Goal: Find specific page/section: Find specific page/section

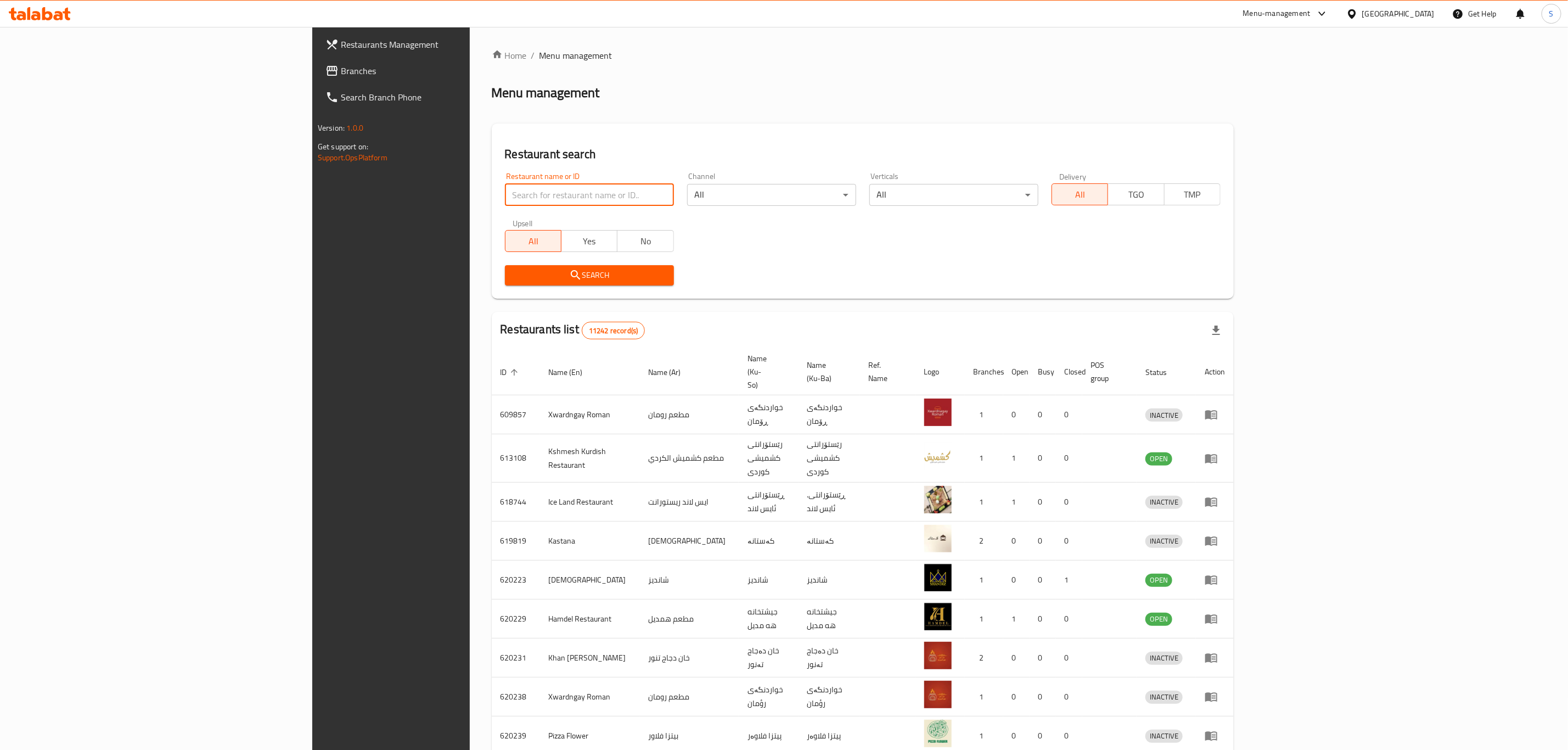
drag, startPoint x: 0, startPoint y: 0, endPoint x: 476, endPoint y: 198, distance: 515.5
click at [505, 198] on input "search" at bounding box center [589, 195] width 169 height 22
click button "Search" at bounding box center [589, 275] width 169 height 20
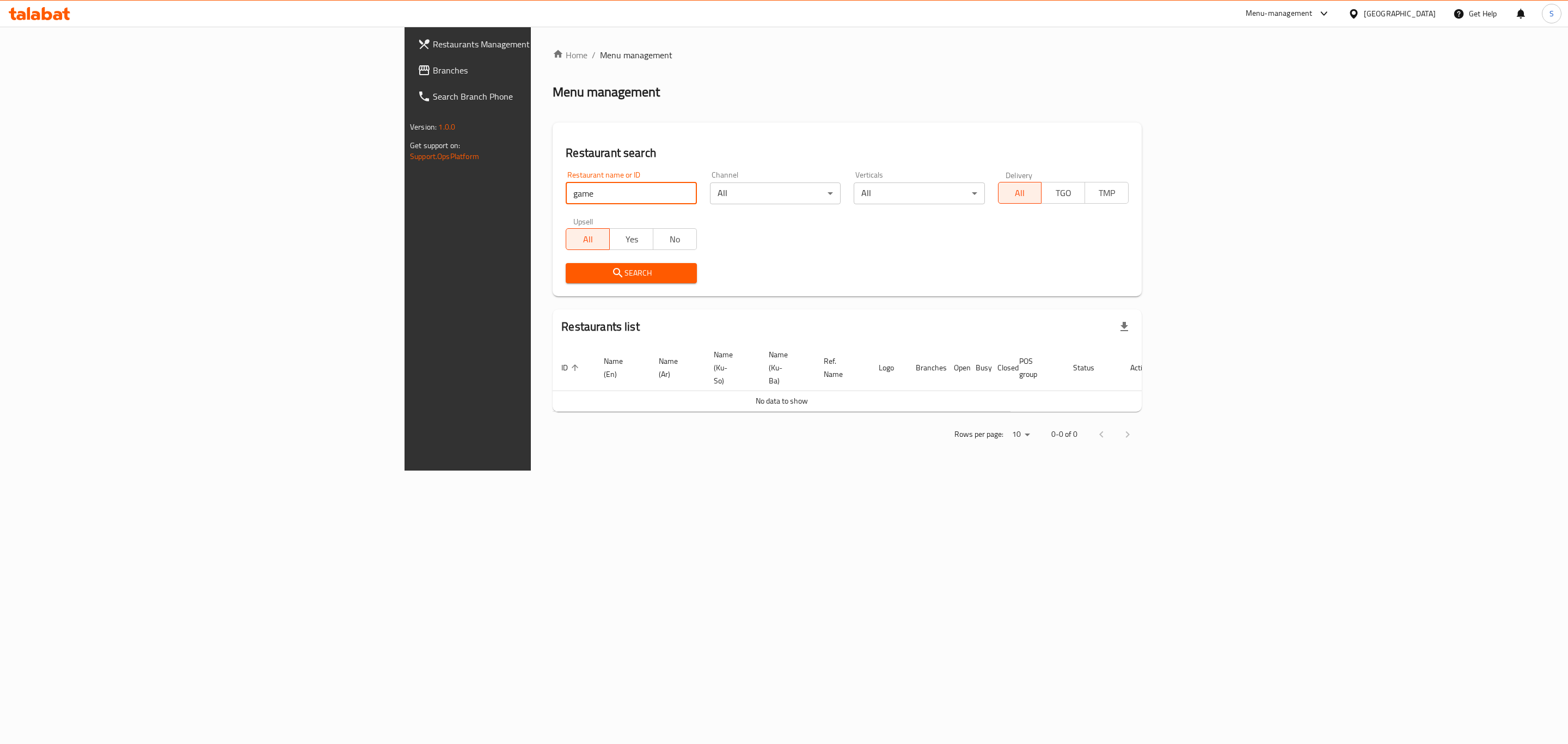
click button "Search" at bounding box center [631, 273] width 131 height 20
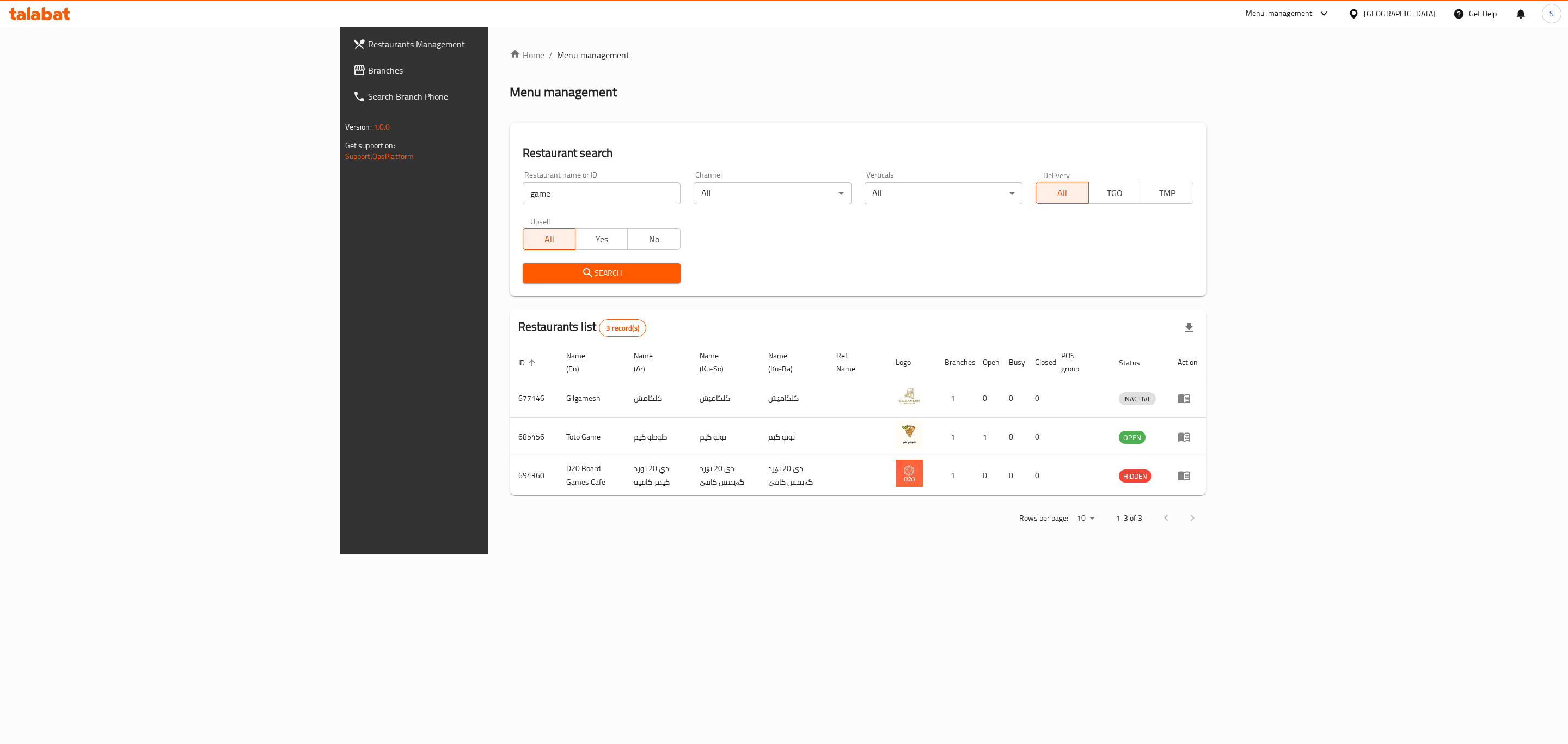
click at [1026, 33] on div "Home / Menu management Menu management Restaurant search Restaurant name or ID …" at bounding box center [858, 290] width 741 height 527
click at [523, 203] on input "game" at bounding box center [601, 194] width 158 height 22
type input "planet"
click button "Search" at bounding box center [601, 273] width 158 height 20
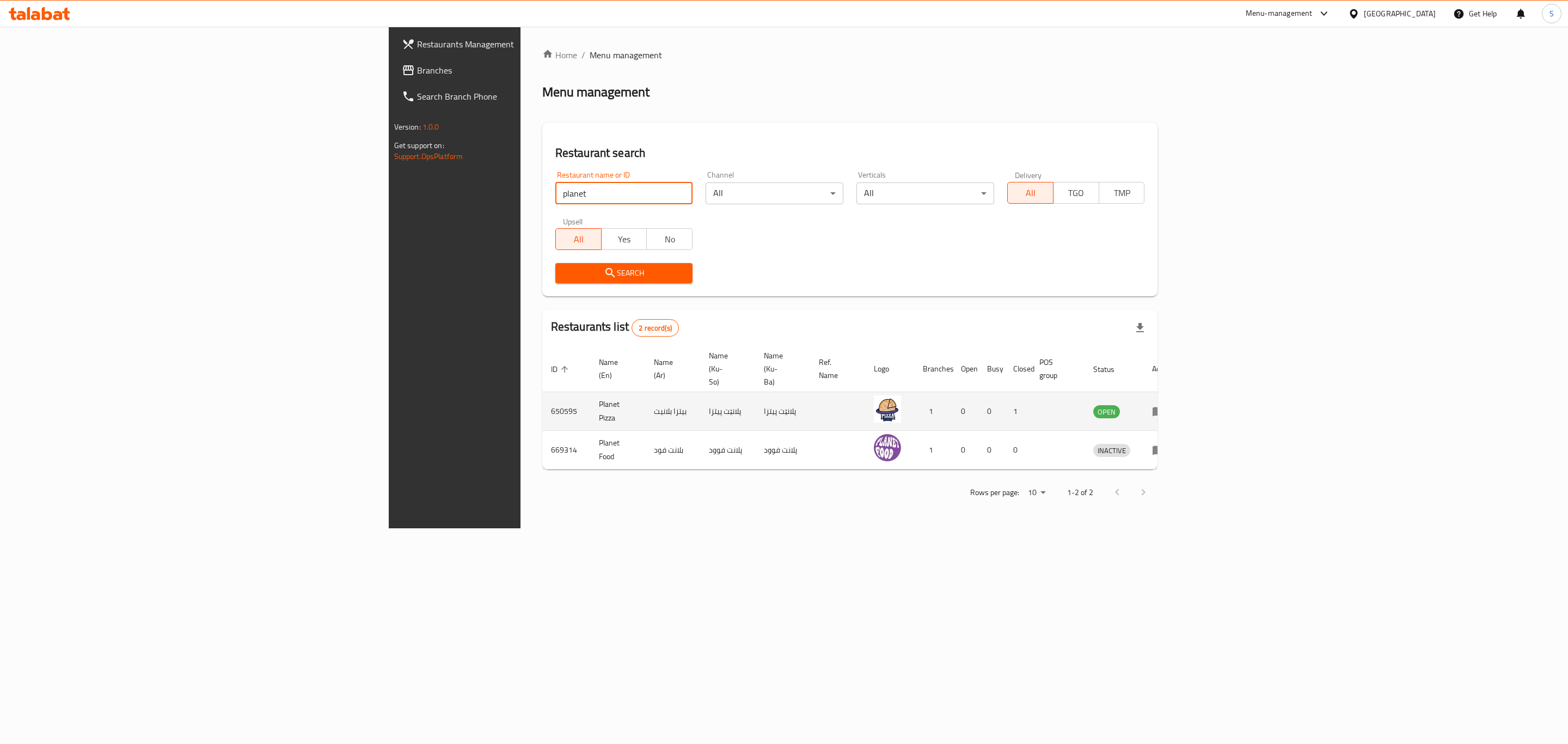
click at [590, 392] on td "Planet Pizza" at bounding box center [618, 412] width 55 height 39
click at [542, 392] on td "650595" at bounding box center [566, 412] width 48 height 39
copy td "650595"
